Goal: Find specific page/section: Find specific page/section

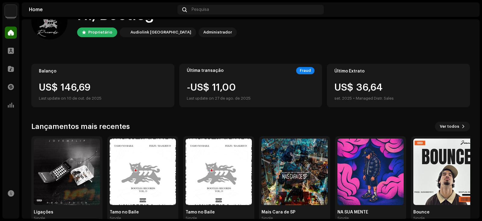
scroll to position [37, 0]
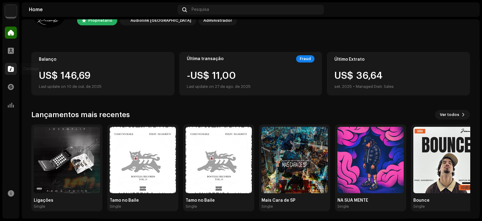
click at [12, 65] on div at bounding box center [11, 69] width 12 height 12
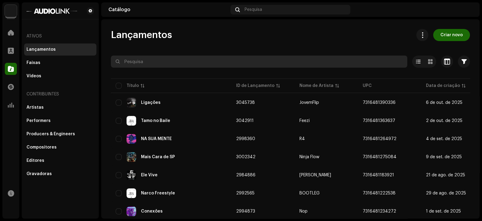
click at [170, 65] on input "text" at bounding box center [259, 61] width 296 height 12
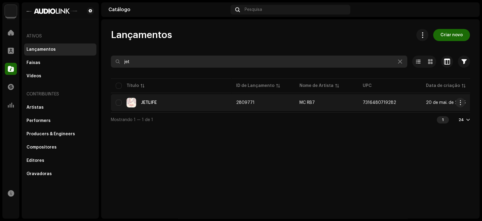
type input "jet"
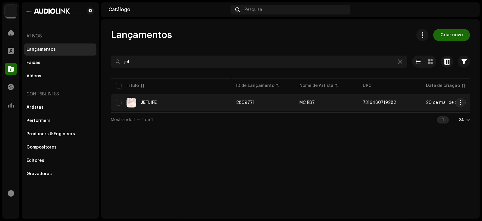
click at [193, 98] on div "JETLIFE" at bounding box center [171, 103] width 111 height 10
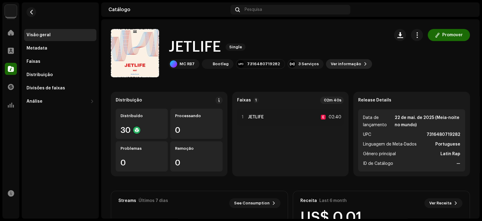
click at [341, 64] on span "Ver informação" at bounding box center [346, 64] width 30 height 12
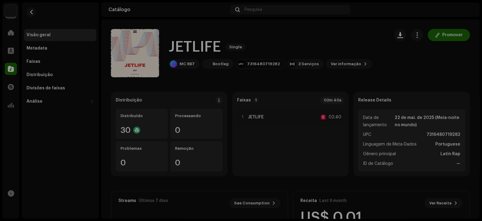
click at [358, 63] on div "JETLIFE 2809771 Metadata Distribuição Linguagem de Meta-Dados Portuguese Título…" at bounding box center [241, 110] width 482 height 221
